Goal: Task Accomplishment & Management: Use online tool/utility

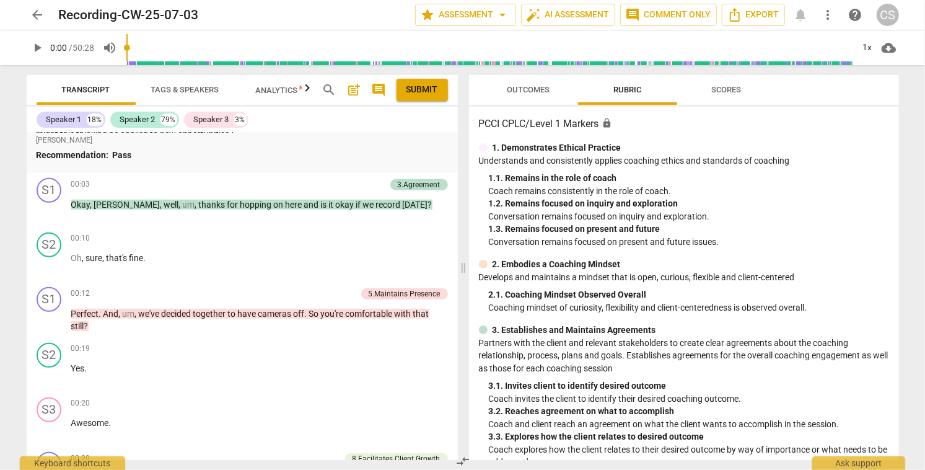
scroll to position [434, 0]
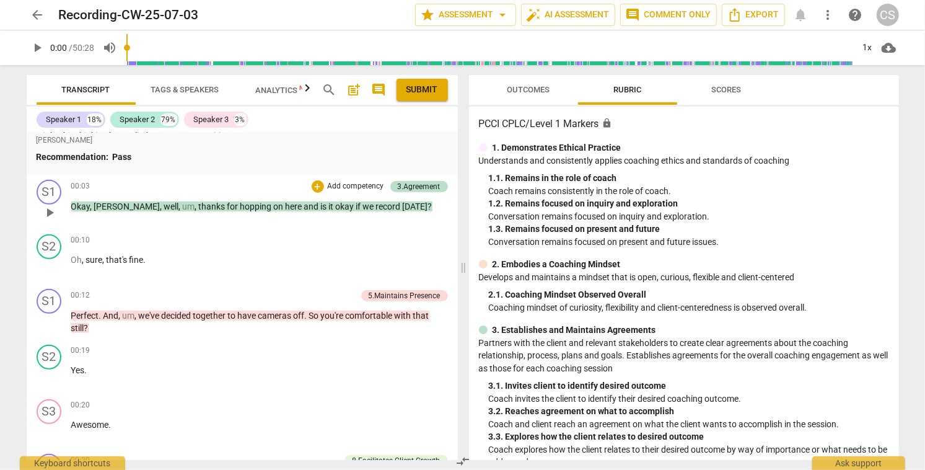
click at [50, 213] on span "play_arrow" at bounding box center [49, 212] width 15 height 15
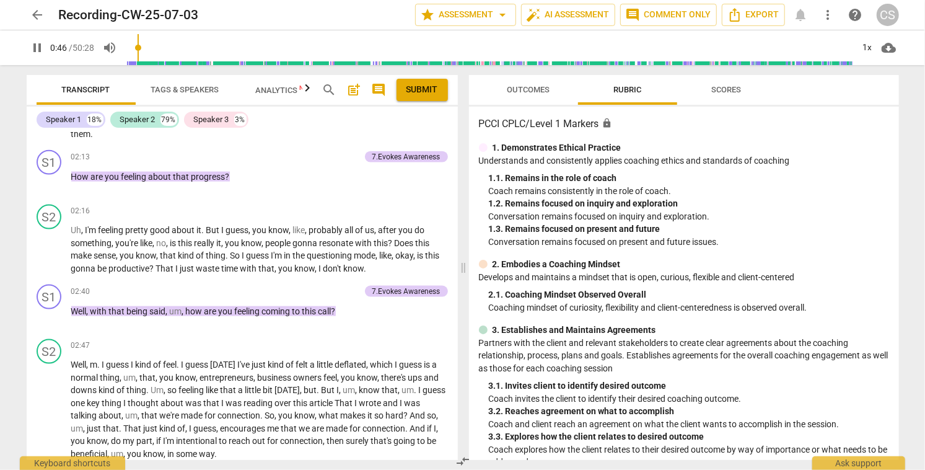
scroll to position [1016, 0]
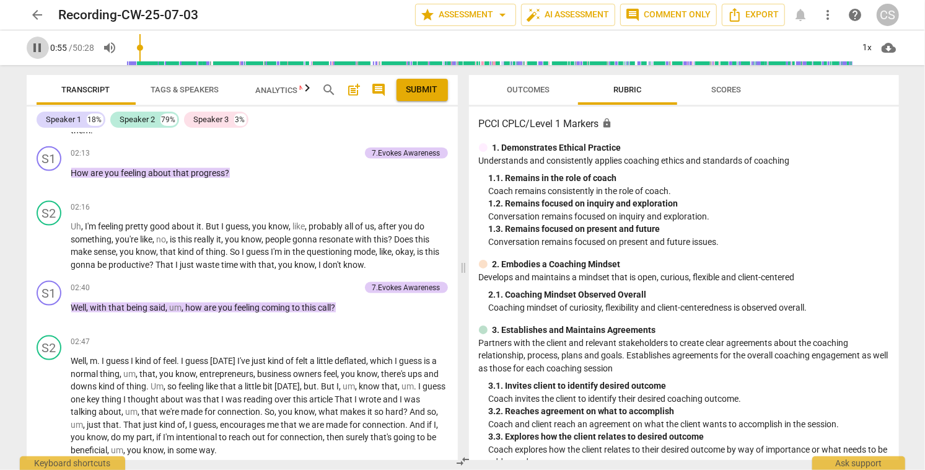
click at [36, 50] on span "pause" at bounding box center [37, 47] width 15 height 15
type input "56"
click at [37, 18] on span "arrow_back" at bounding box center [37, 14] width 15 height 15
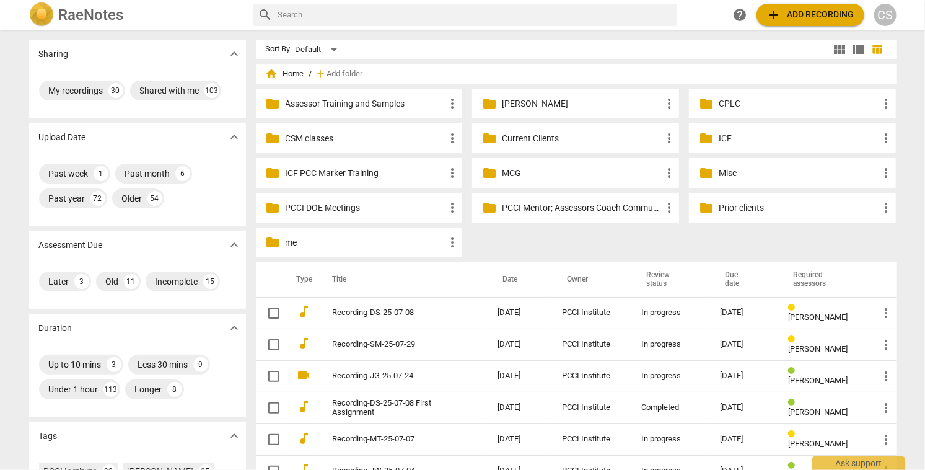
click at [520, 138] on p "Current Clients" at bounding box center [582, 138] width 160 height 13
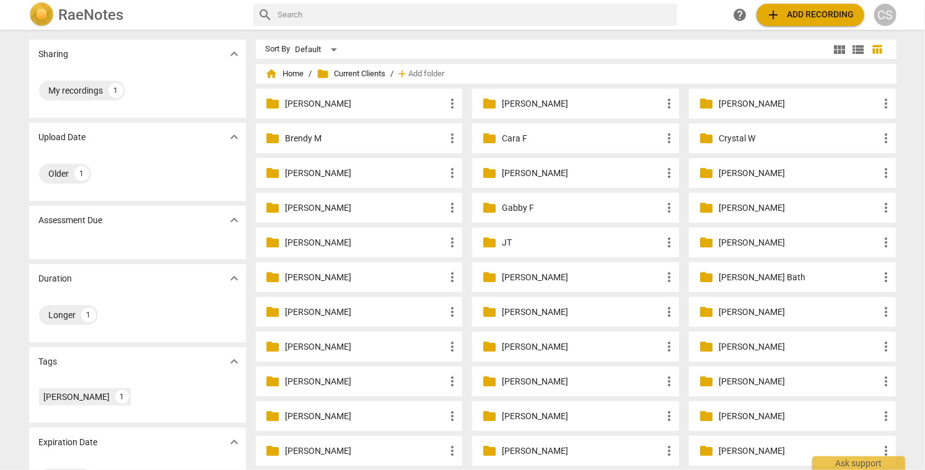
click at [705, 150] on div "folder Crystal W more_vert" at bounding box center [792, 138] width 207 height 30
click at [287, 77] on span "home Home" at bounding box center [285, 74] width 38 height 12
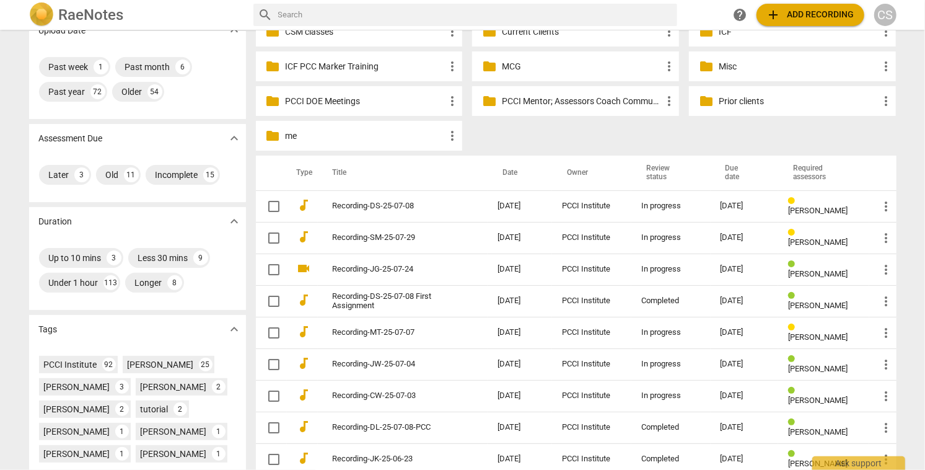
scroll to position [100, 0]
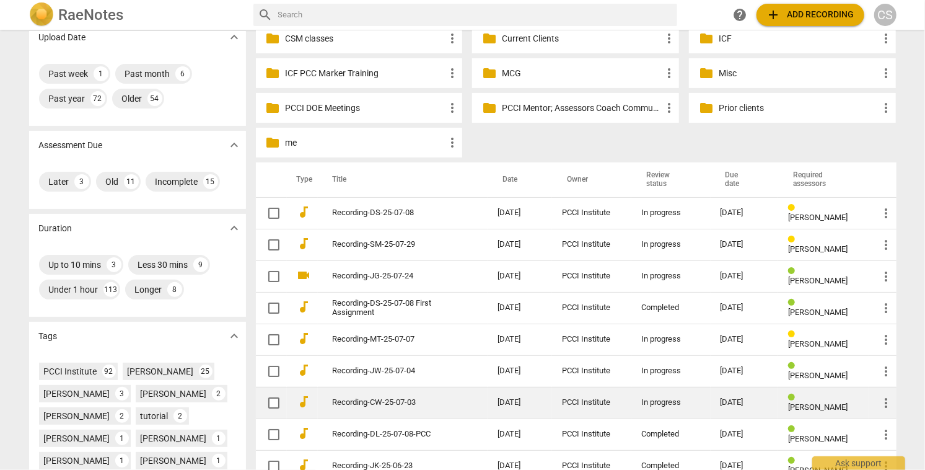
click at [494, 397] on td "[DATE]" at bounding box center [520, 403] width 64 height 32
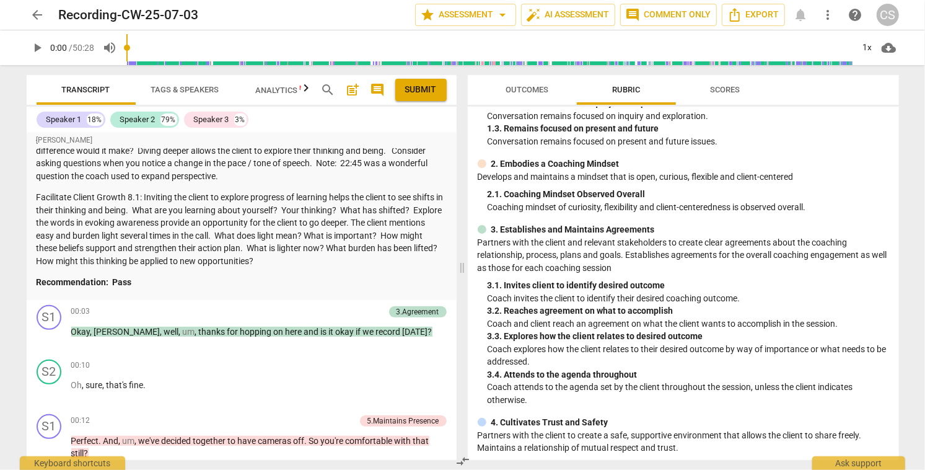
scroll to position [310, 0]
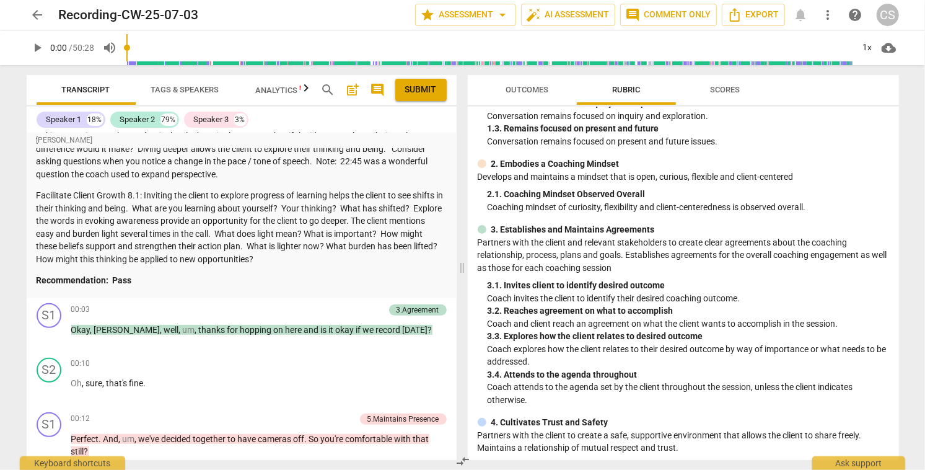
click at [718, 89] on span "Scores" at bounding box center [726, 89] width 30 height 9
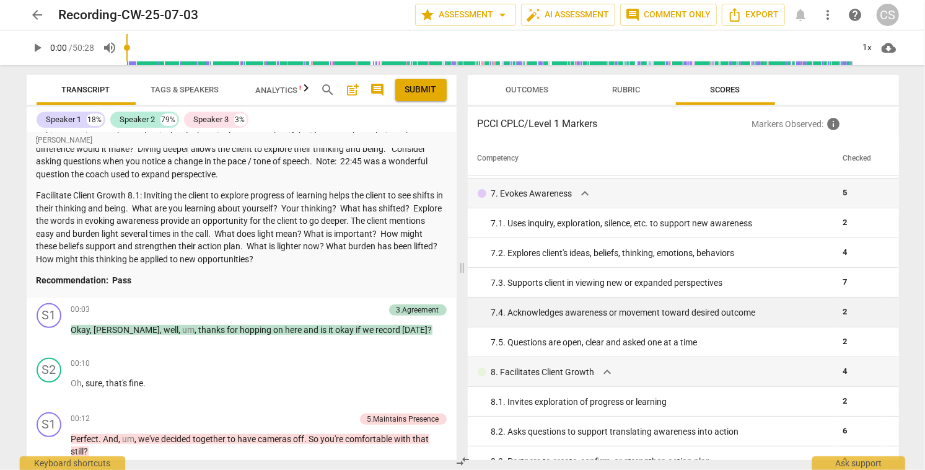
scroll to position [722, 0]
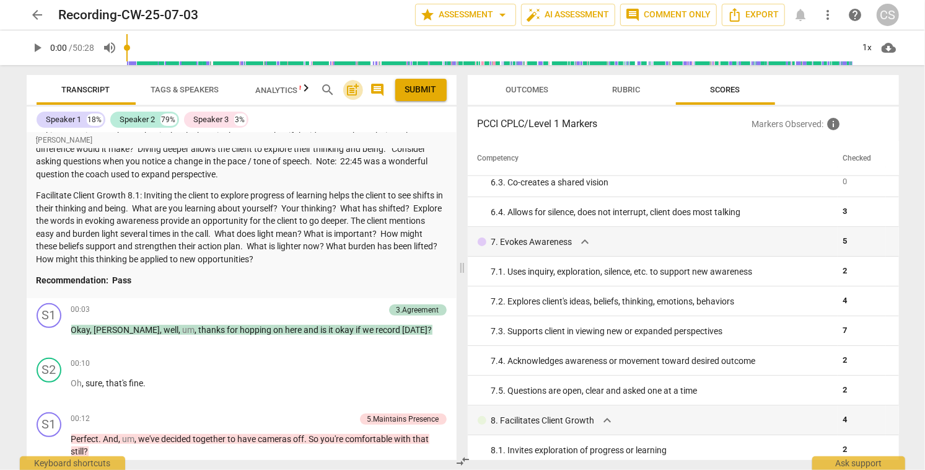
click at [352, 89] on span "post_add" at bounding box center [353, 89] width 15 height 15
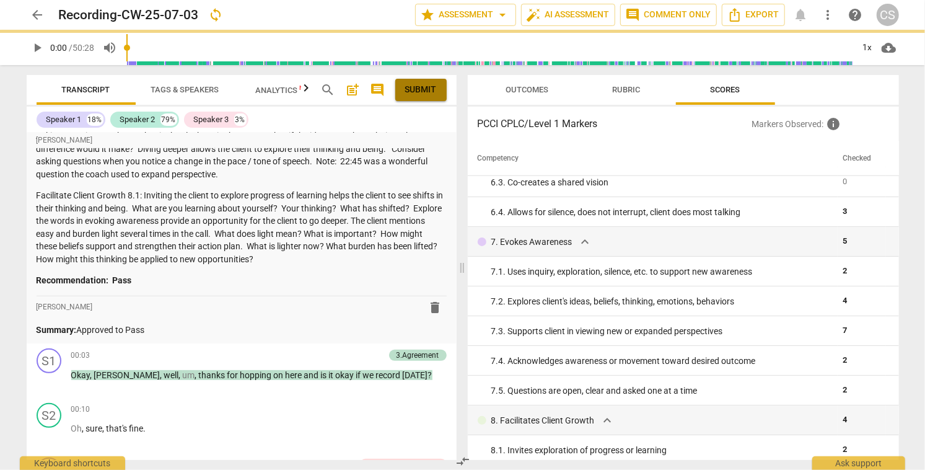
click at [409, 94] on span "Submit" at bounding box center [421, 90] width 32 height 12
